Goal: Contribute content: Add original content to the website for others to see

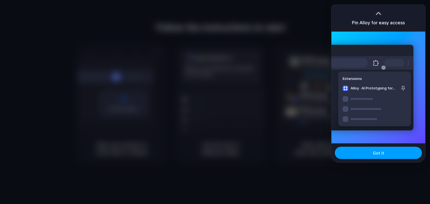
click at [374, 152] on span "Got it" at bounding box center [378, 153] width 11 height 6
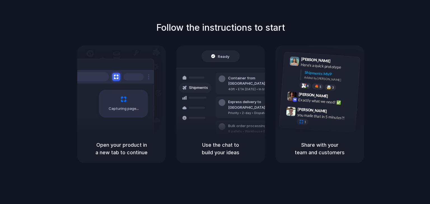
click at [221, 121] on div "Bulk order processing 8 pallets • Warehouse B • Packed" at bounding box center [254, 129] width 76 height 16
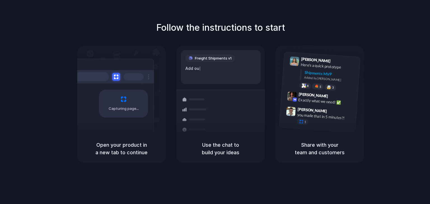
click at [107, 102] on div "Capturing page" at bounding box center [123, 104] width 49 height 28
click at [308, 106] on span "[PERSON_NAME]" at bounding box center [312, 110] width 30 height 8
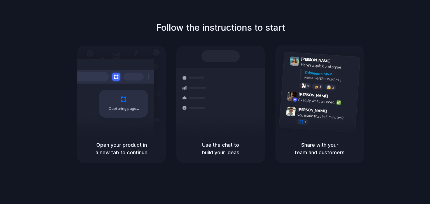
click at [245, 126] on div "Bulk order processing" at bounding box center [254, 129] width 52 height 6
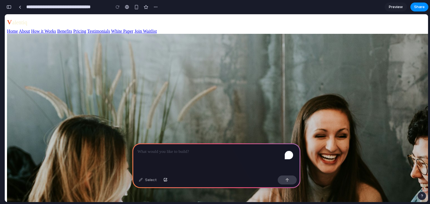
click at [173, 151] on p "To enrich screen reader interactions, please activate Accessibility in Grammarl…" at bounding box center [216, 152] width 158 height 7
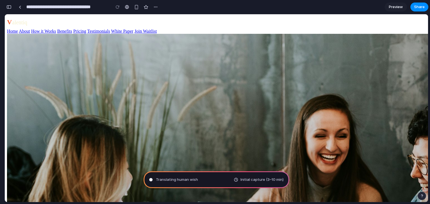
type input "**********"
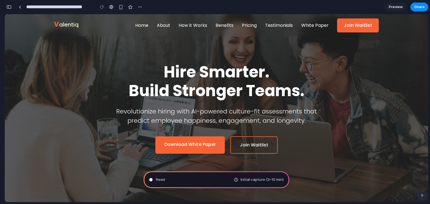
scroll to position [235, 0]
